Goal: Find specific page/section: Find specific page/section

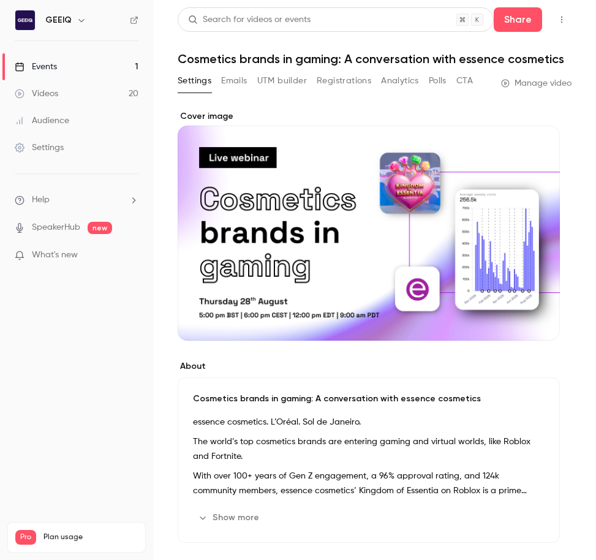
click at [77, 61] on link "Events 1" at bounding box center [76, 66] width 153 height 27
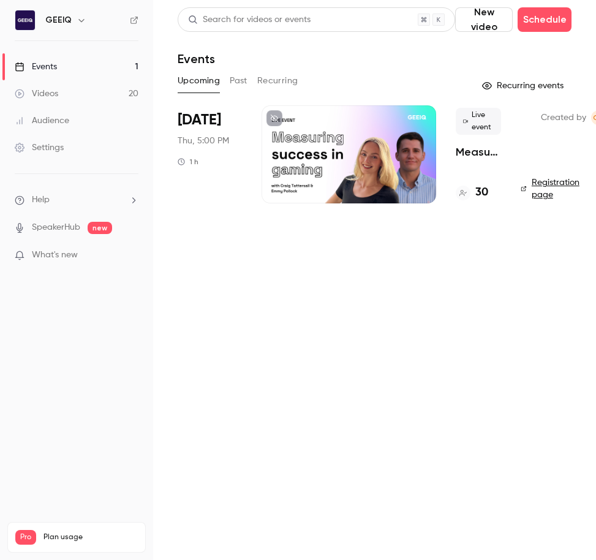
click at [342, 152] on div at bounding box center [349, 154] width 175 height 98
